Goal: Information Seeking & Learning: Learn about a topic

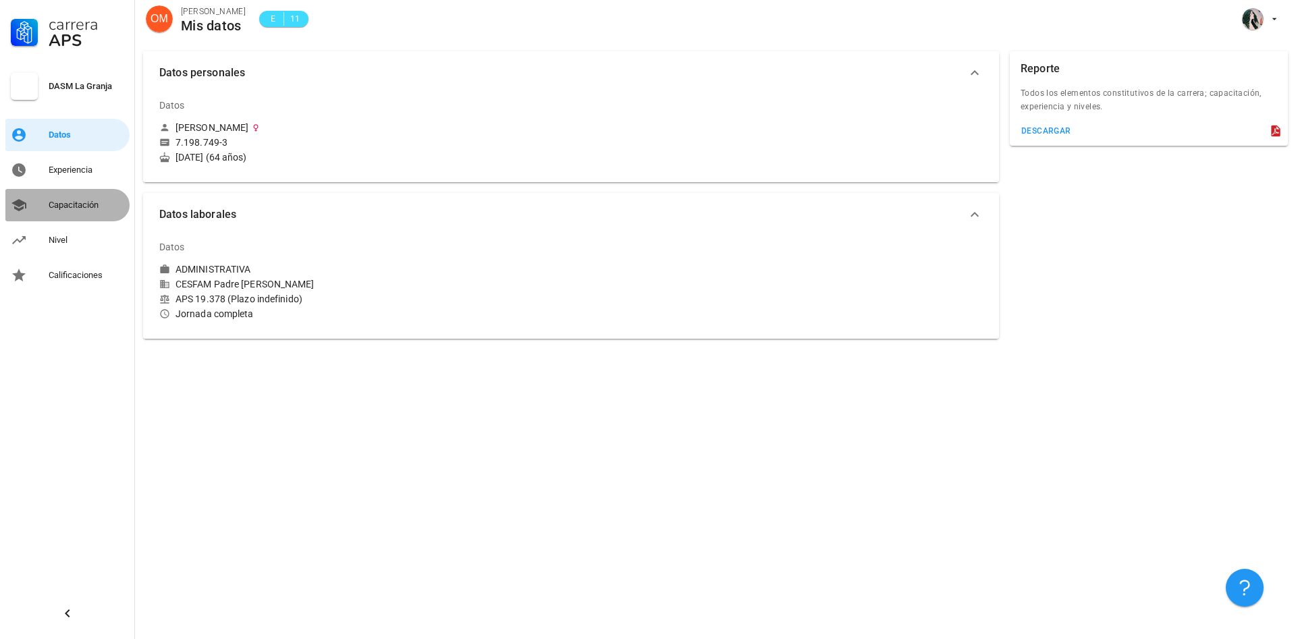
click at [89, 202] on div "Capacitación" at bounding box center [87, 205] width 76 height 11
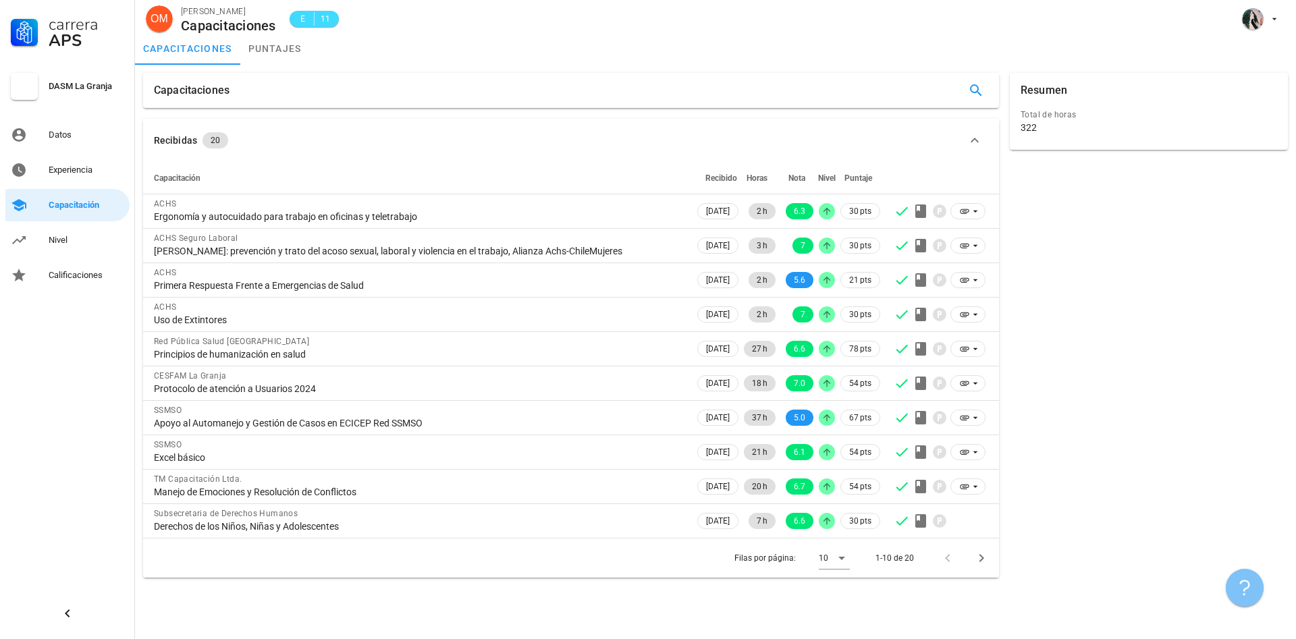
click at [1244, 579] on button "button" at bounding box center [1245, 588] width 38 height 38
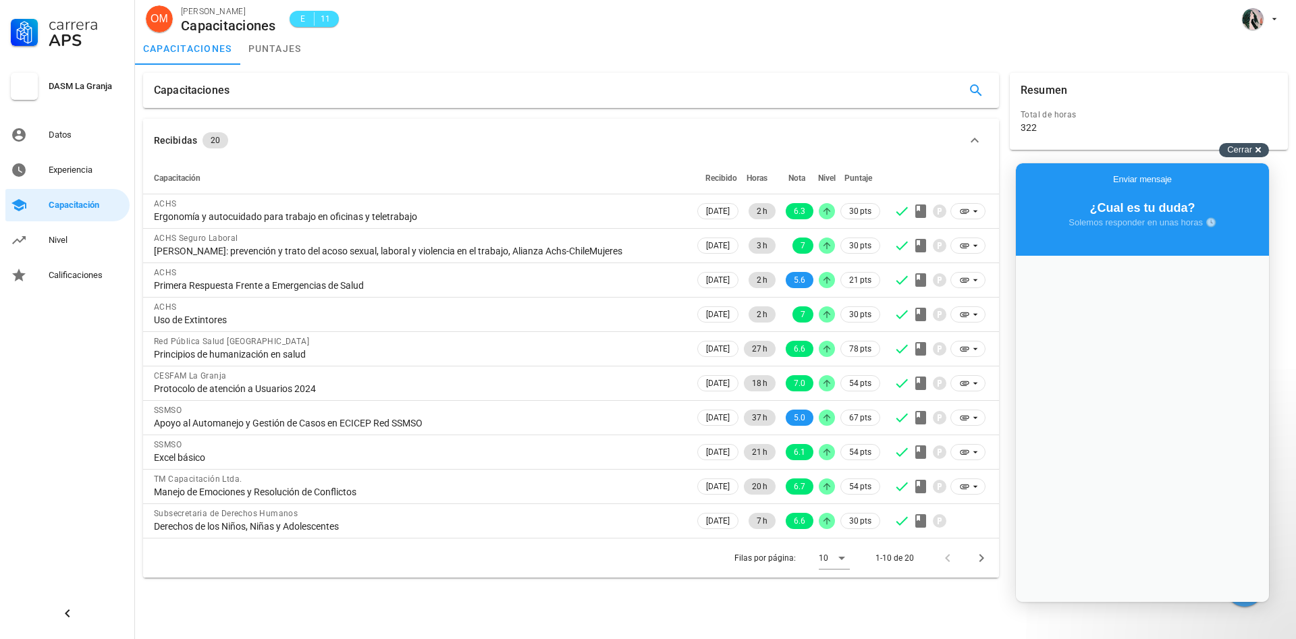
click at [1257, 143] on div "Cerrar cross-small" at bounding box center [1244, 150] width 50 height 14
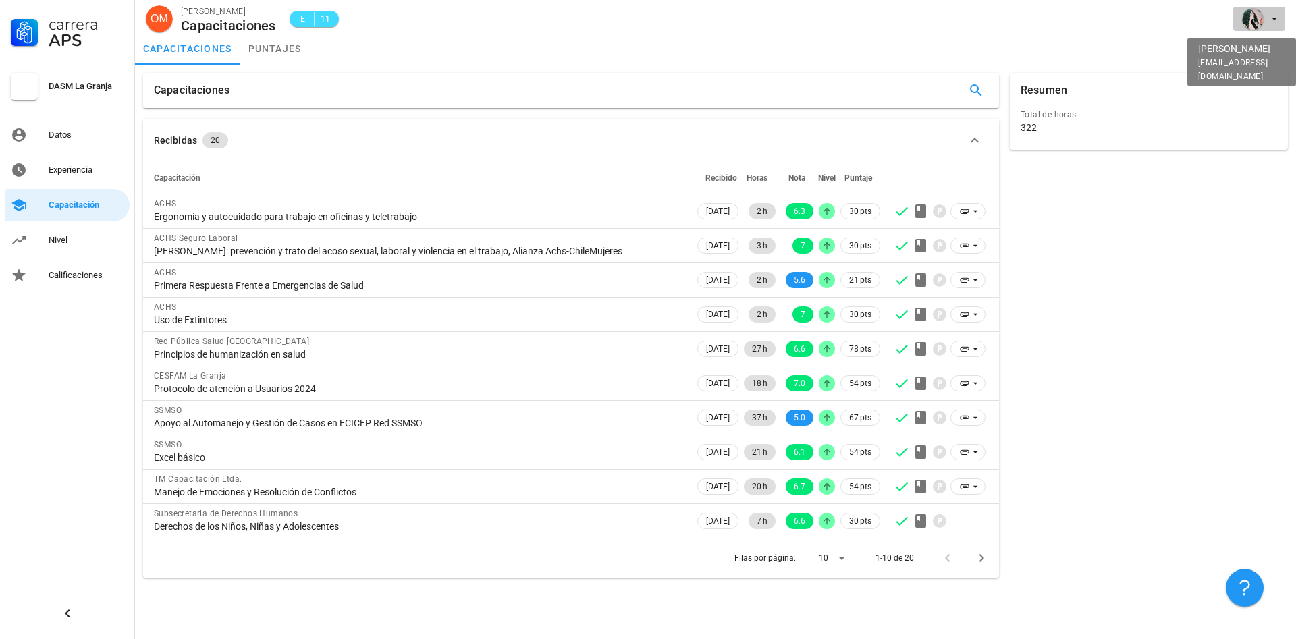
click at [1271, 20] on icon "button" at bounding box center [1274, 18] width 11 height 11
click at [1264, 50] on div "Salir" at bounding box center [1267, 52] width 22 height 27
